Goal: Information Seeking & Learning: Check status

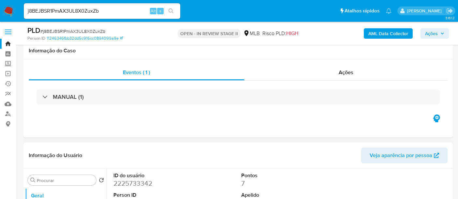
select select "10"
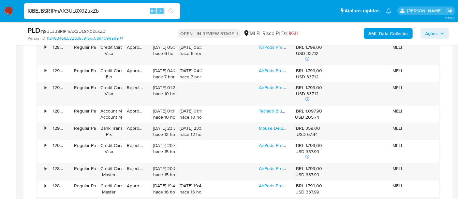
drag, startPoint x: 112, startPoint y: 10, endPoint x: 0, endPoint y: 9, distance: 112.1
click at [0, 9] on nav "Pausado Ver notificaciones j8BEJBSR1PmAX3UL8X0ZuxZb Alt s Atalhos rápidos Presi…" at bounding box center [229, 11] width 458 height 22
paste input "bIQOv3uzLECThjzLDtKyLxqL"
type input "bIQOv3uzLECThjzLDtKyLxqL"
click at [171, 9] on icon "search-icon" at bounding box center [170, 10] width 5 height 5
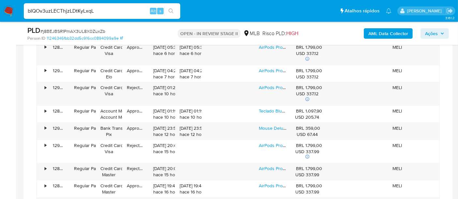
drag, startPoint x: 109, startPoint y: 8, endPoint x: 0, endPoint y: 19, distance: 109.4
click at [0, 19] on nav "Pausado Ver notificaciones bIQOv3uzLECThjzLDtKyLxqL Alt s Atalhos rápidos Presi…" at bounding box center [229, 11] width 458 height 22
click at [169, 10] on icon "search-icon" at bounding box center [170, 10] width 5 height 5
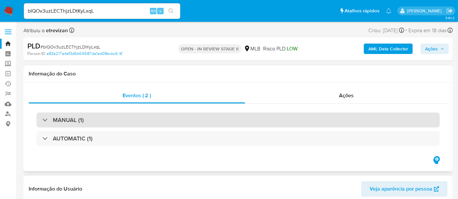
select select "10"
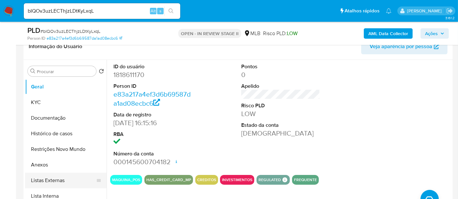
scroll to position [109, 0]
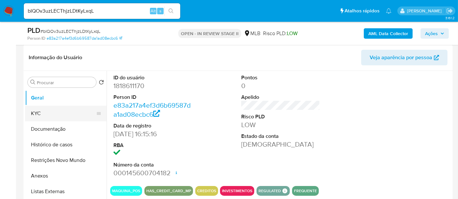
click at [41, 114] on button "KYC" at bounding box center [63, 114] width 76 height 16
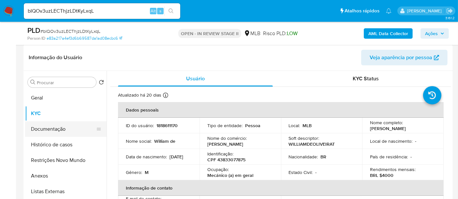
click at [39, 130] on button "Documentação" at bounding box center [63, 130] width 76 height 16
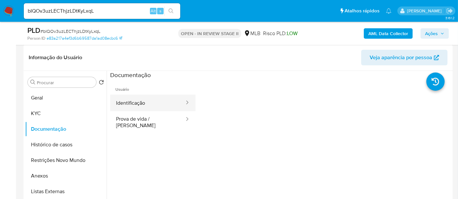
click at [154, 100] on button "Identificação" at bounding box center [147, 103] width 75 height 17
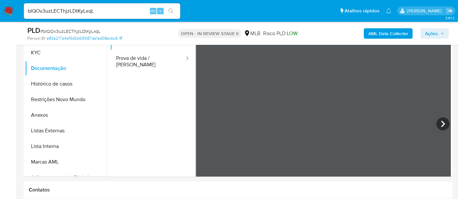
scroll to position [180, 0]
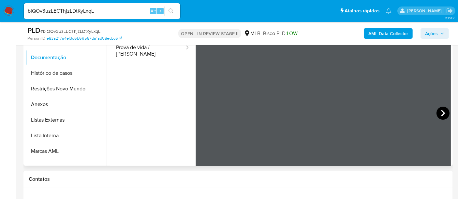
click at [442, 116] on icon at bounding box center [442, 113] width 13 height 13
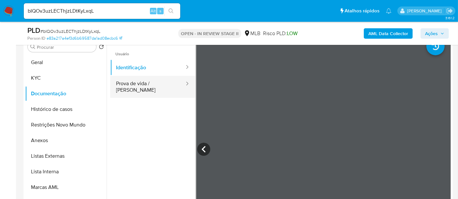
click at [132, 86] on button "Prova de vida / [PERSON_NAME]" at bounding box center [147, 87] width 75 height 22
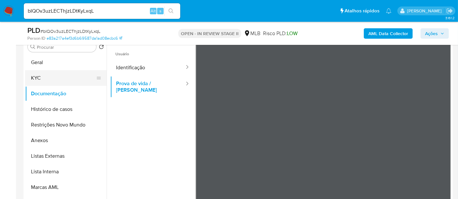
click at [30, 79] on button "KYC" at bounding box center [63, 78] width 76 height 16
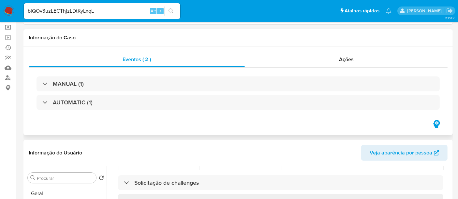
scroll to position [72, 0]
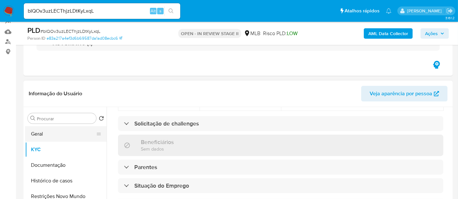
drag, startPoint x: 43, startPoint y: 136, endPoint x: 85, endPoint y: 135, distance: 42.1
click at [43, 136] on button "Geral" at bounding box center [63, 134] width 76 height 16
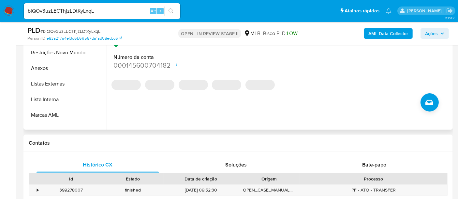
scroll to position [217, 0]
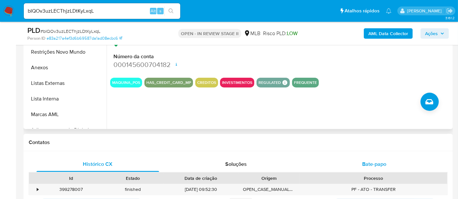
click at [378, 166] on span "Bate-papo" at bounding box center [374, 164] width 24 height 7
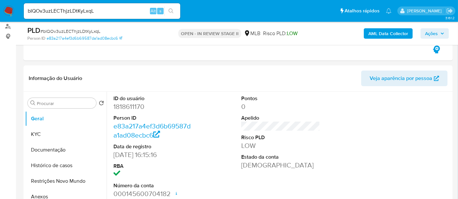
scroll to position [109, 0]
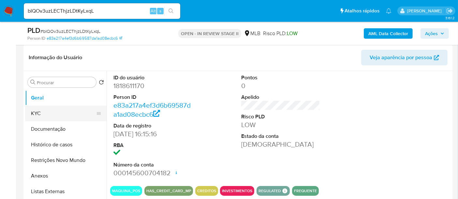
click at [37, 113] on button "KYC" at bounding box center [63, 114] width 76 height 16
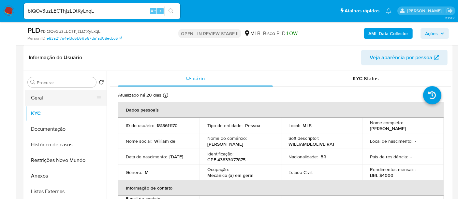
drag, startPoint x: 41, startPoint y: 97, endPoint x: 80, endPoint y: 99, distance: 39.2
click at [41, 97] on button "Geral" at bounding box center [63, 98] width 76 height 16
